Goal: Task Accomplishment & Management: Use online tool/utility

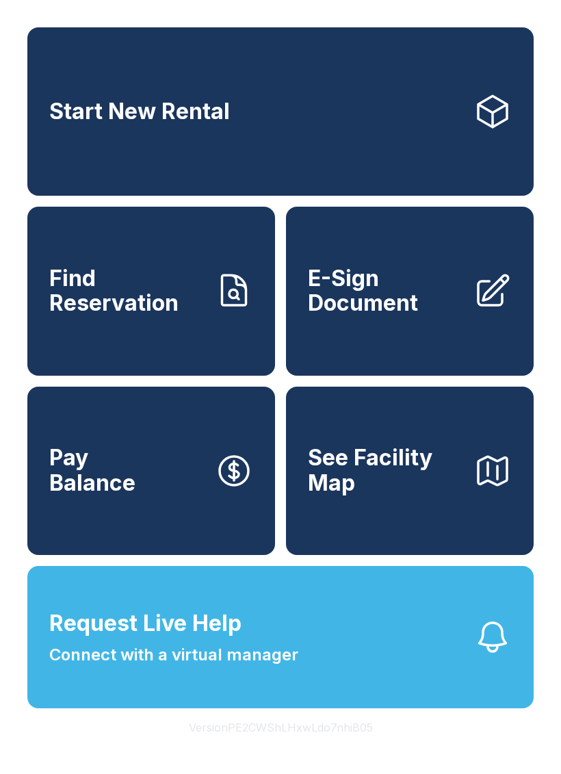
click at [152, 481] on link "Pay Balance" at bounding box center [151, 471] width 248 height 168
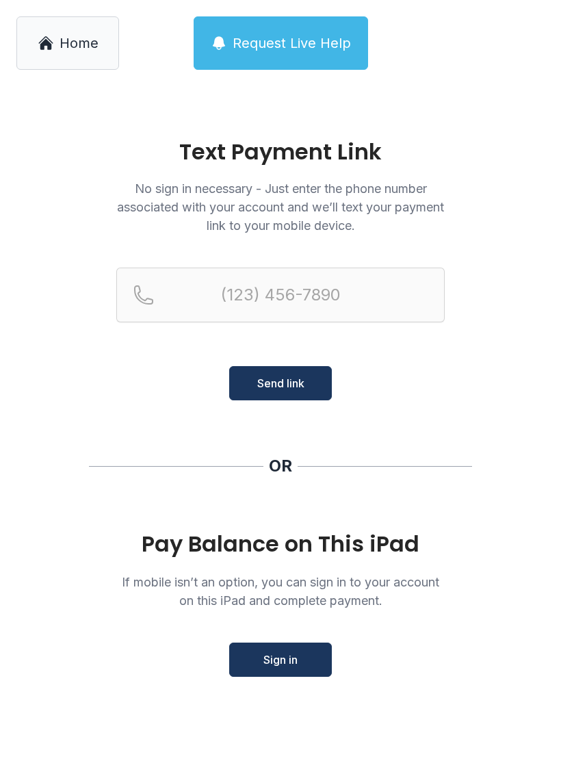
click at [279, 645] on button "Sign in" at bounding box center [280, 660] width 103 height 34
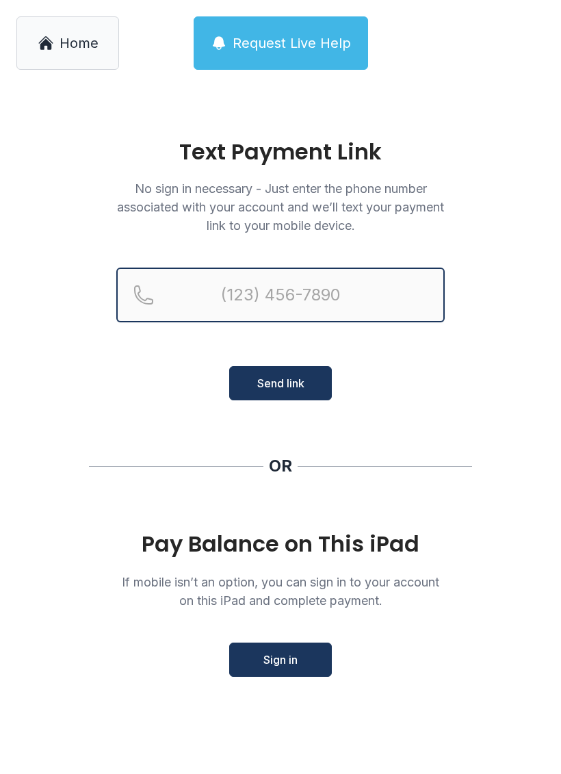
click at [233, 300] on input "Reservation phone number" at bounding box center [280, 295] width 329 height 55
type input "("
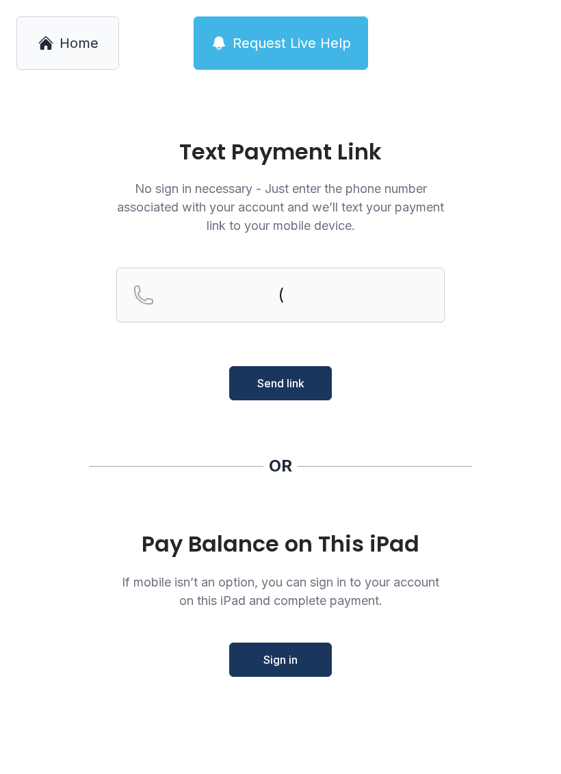
click at [505, 336] on main "Text Payment Link No sign in necessary - Just enter the phone number associated…" at bounding box center [280, 430] width 561 height 688
click at [269, 650] on button "Sign in" at bounding box center [280, 660] width 103 height 34
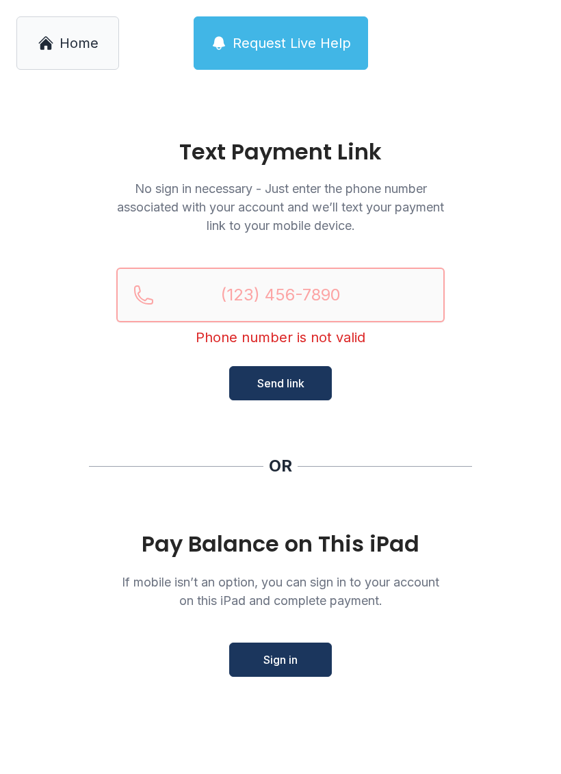
click at [242, 290] on input "Reservation phone number" at bounding box center [280, 295] width 329 height 55
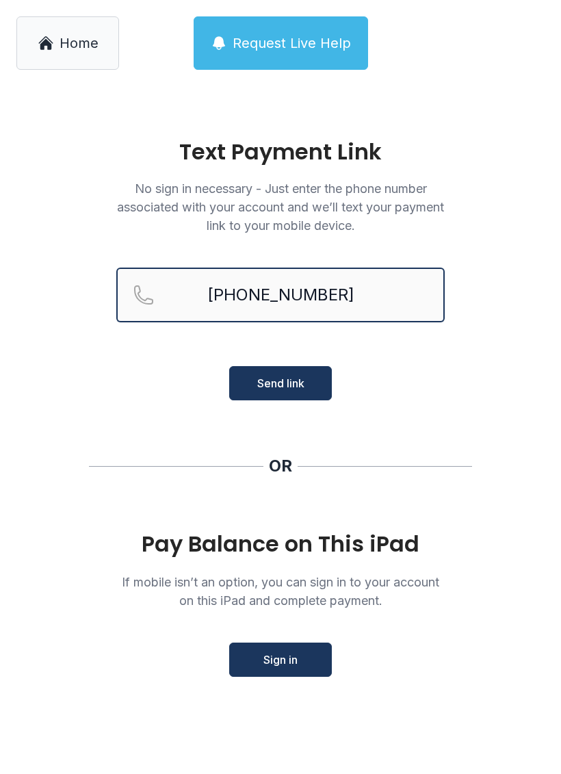
type input "[PHONE_NUMBER]"
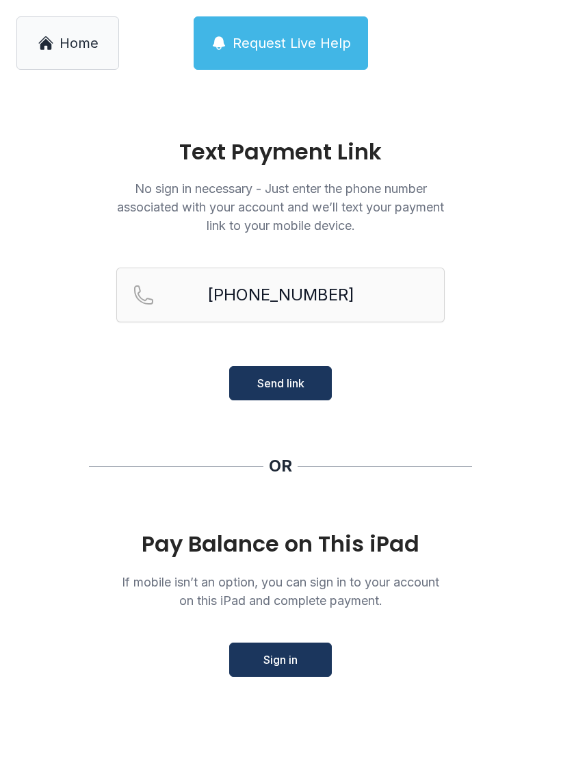
click at [293, 374] on button "Send link" at bounding box center [280, 383] width 103 height 34
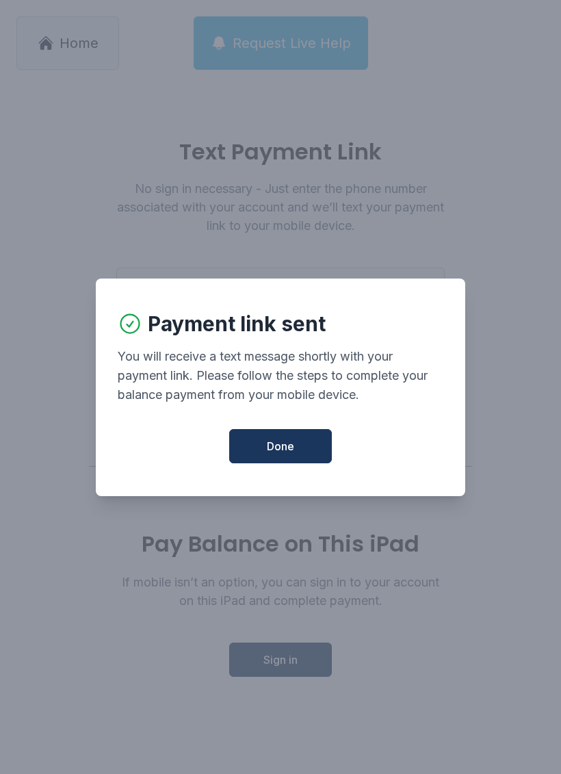
click at [293, 444] on button "Done" at bounding box center [280, 446] width 103 height 34
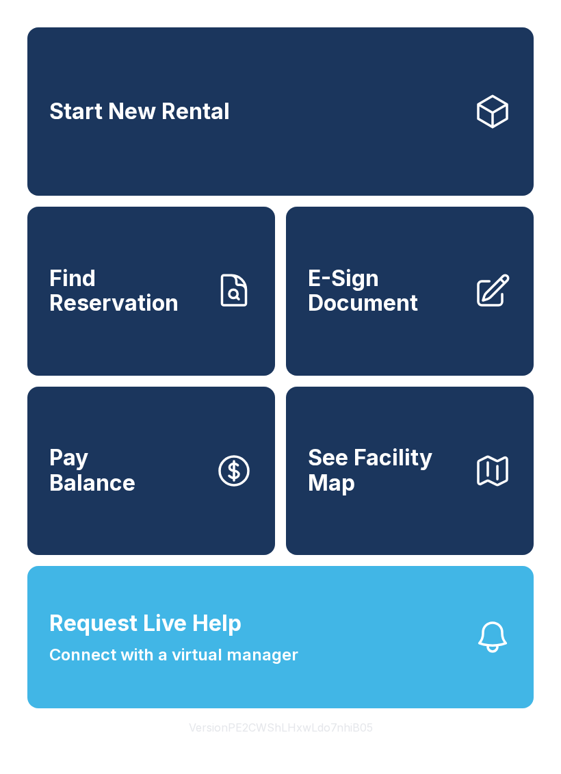
click at [131, 494] on span "Pay Balance" at bounding box center [92, 471] width 86 height 50
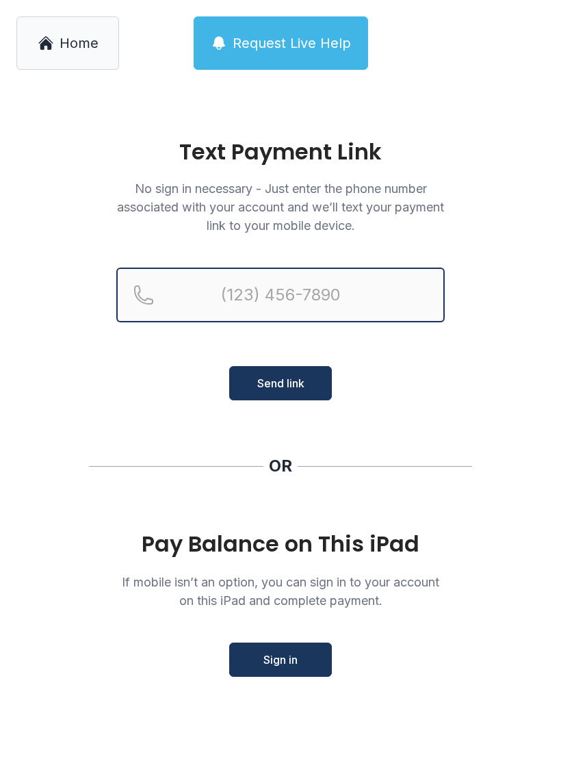
click at [232, 289] on input "Reservation phone number" at bounding box center [280, 295] width 329 height 55
type input "[PHONE_NUMBER]"
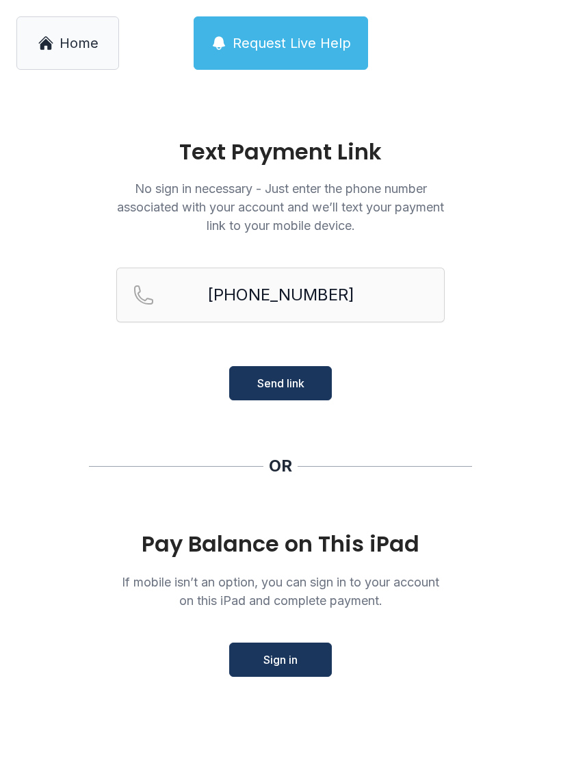
click at [279, 387] on span "Send link" at bounding box center [280, 383] width 47 height 16
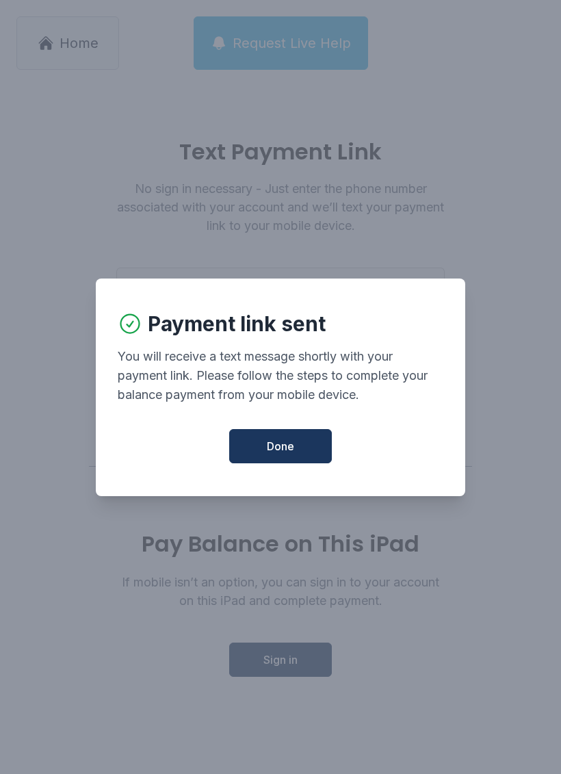
click at [298, 452] on button "Done" at bounding box center [280, 446] width 103 height 34
